Goal: Find specific page/section: Find specific page/section

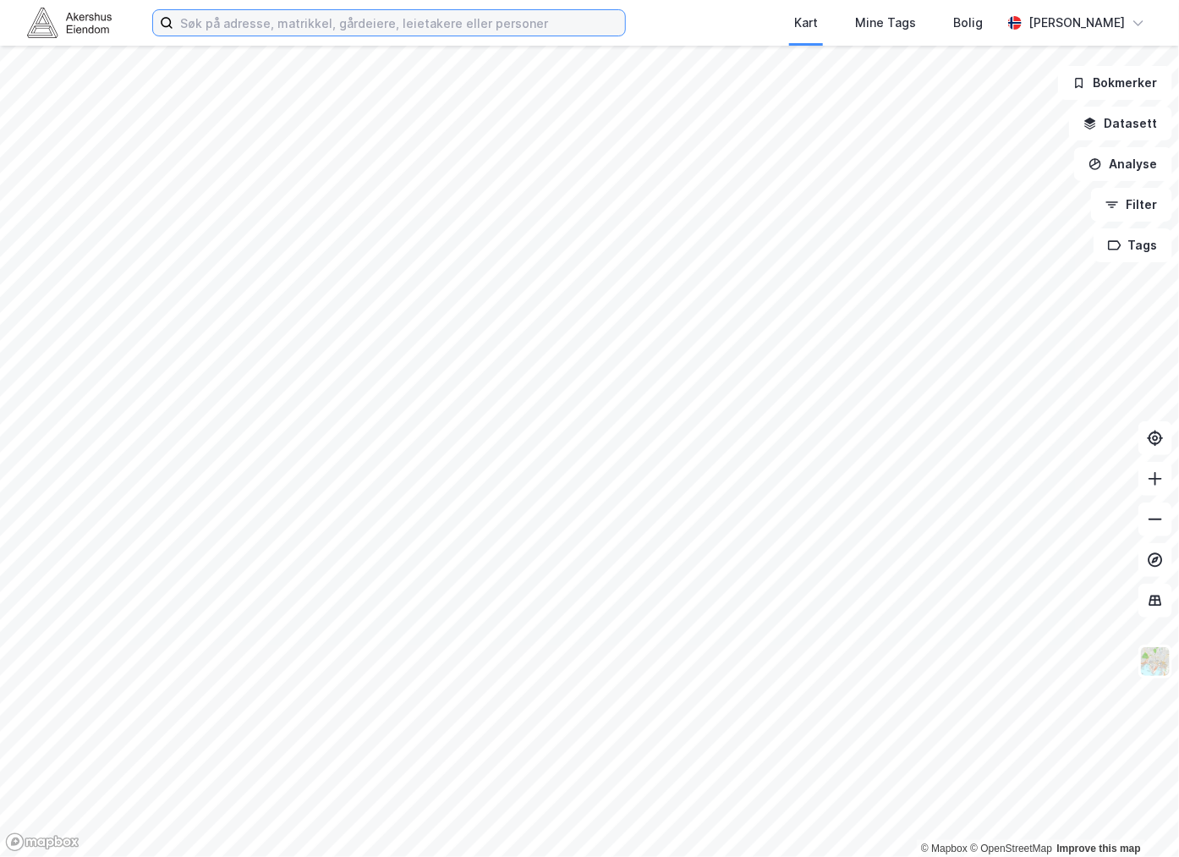
click at [304, 22] on input at bounding box center [399, 22] width 452 height 25
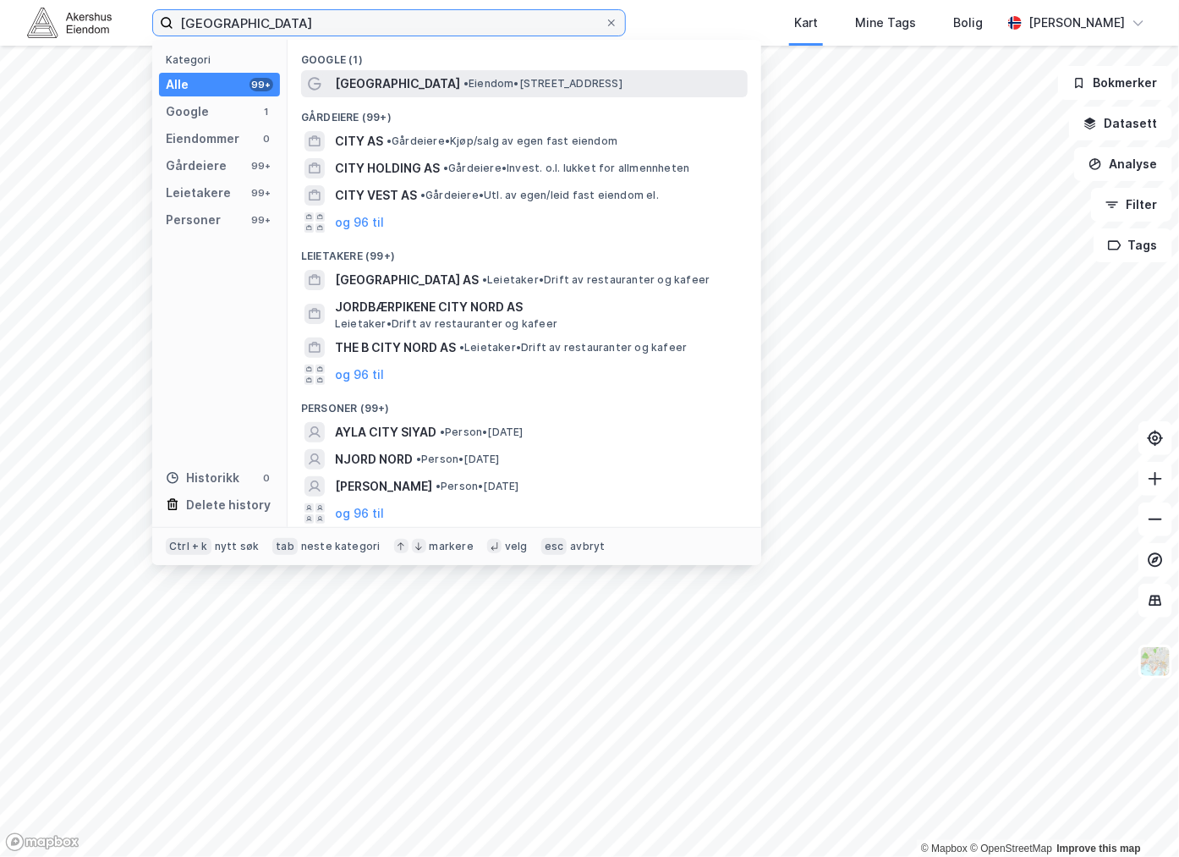
type input "[GEOGRAPHIC_DATA]"
click at [361, 83] on span "[GEOGRAPHIC_DATA]" at bounding box center [397, 84] width 125 height 20
